Goal: Complete application form: Complete application form

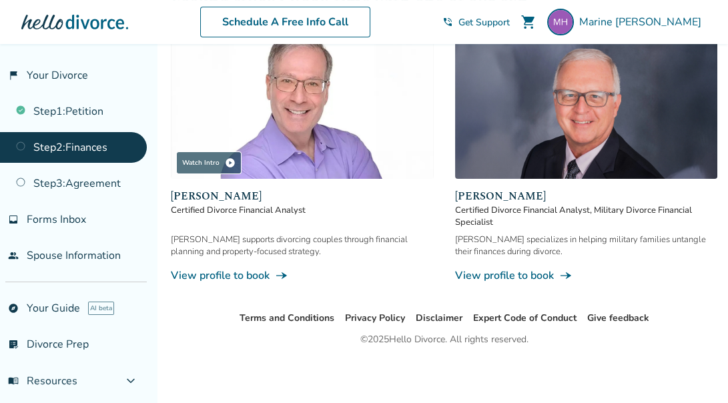
click at [97, 118] on link "Step 1 : Petition" at bounding box center [73, 111] width 147 height 31
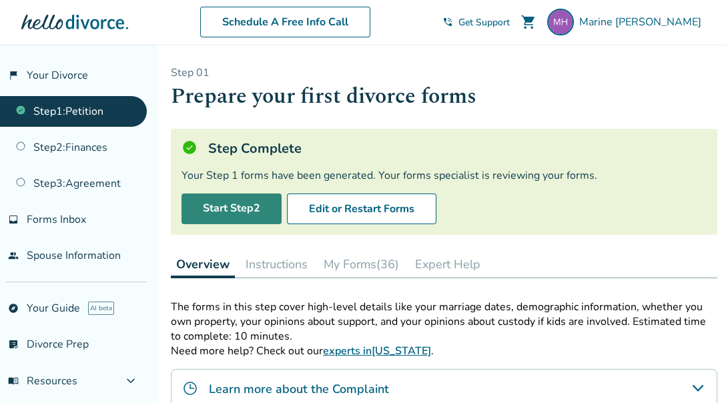
click at [224, 213] on link "Start Step 2" at bounding box center [231, 208] width 100 height 31
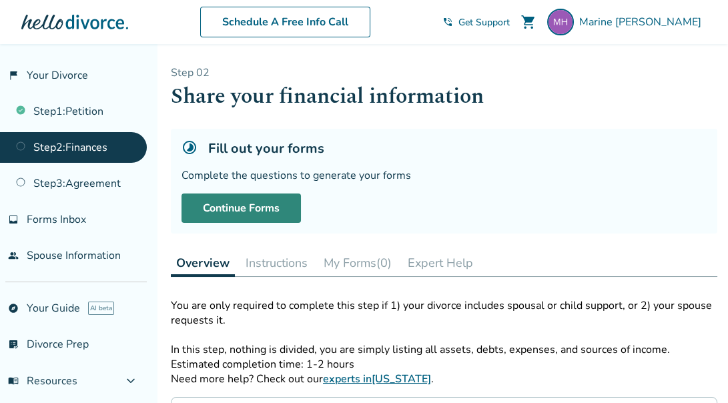
click at [224, 213] on link "Continue Forms" at bounding box center [240, 207] width 119 height 29
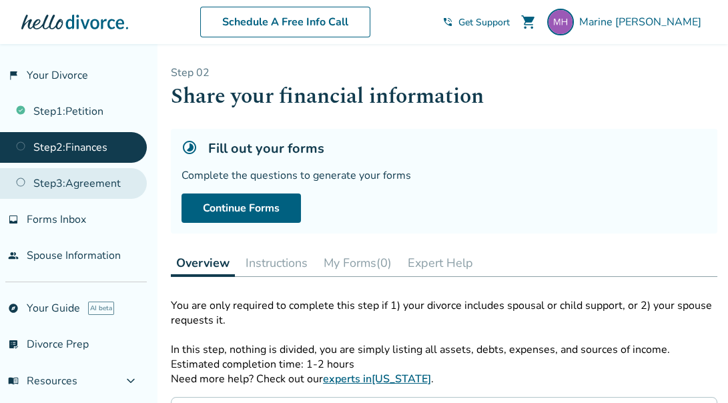
click at [106, 182] on link "Step 3 : Agreement" at bounding box center [73, 183] width 147 height 31
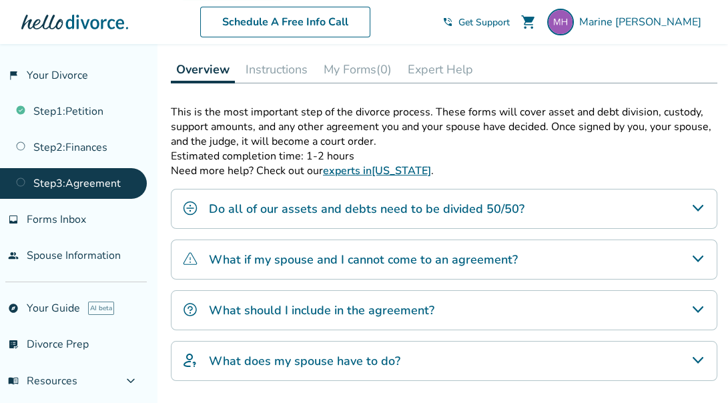
scroll to position [193, 0]
click at [273, 217] on div "Do all of our assets and debts need to be divided 50/50?" at bounding box center [444, 209] width 546 height 40
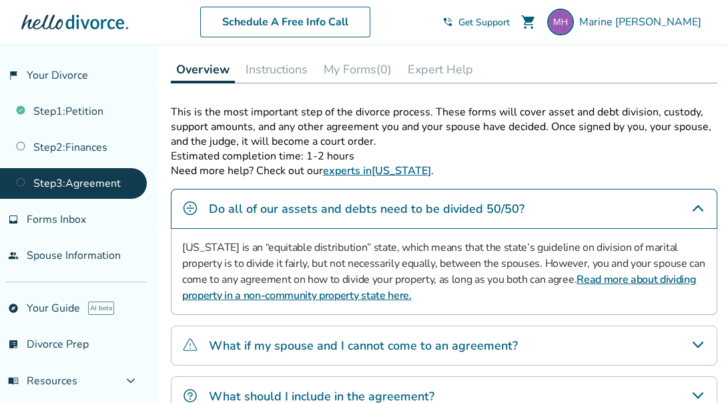
click at [273, 217] on div "Do all of our assets and debts need to be divided 50/50?" at bounding box center [444, 209] width 546 height 40
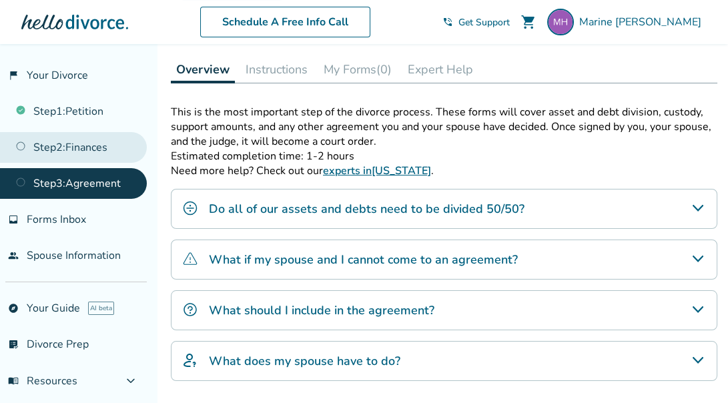
click at [105, 143] on link "Step 2 : Finances" at bounding box center [73, 147] width 147 height 31
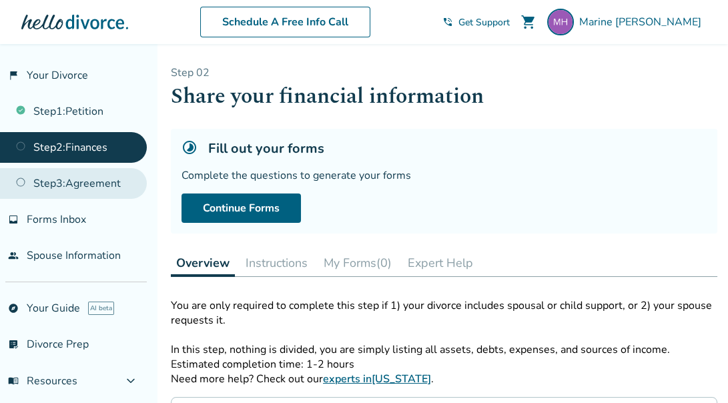
click at [90, 183] on link "Step 3 : Agreement" at bounding box center [73, 183] width 147 height 31
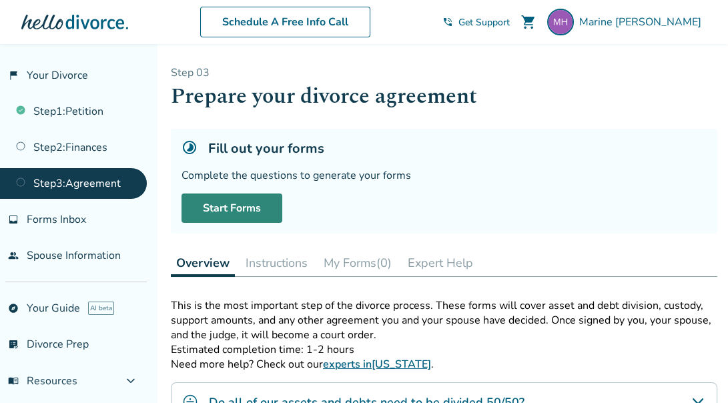
click at [209, 212] on link "Start Forms" at bounding box center [231, 207] width 101 height 29
